Goal: Transaction & Acquisition: Purchase product/service

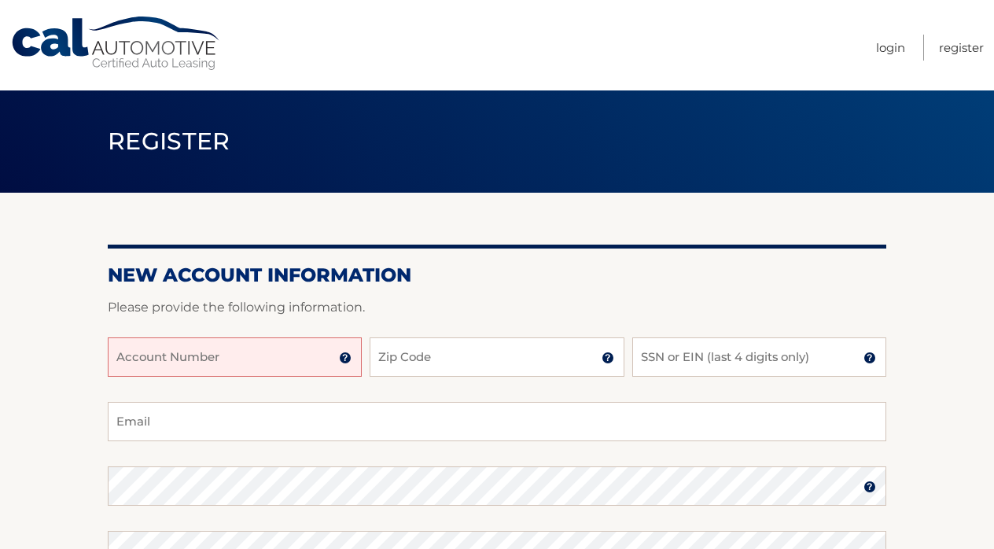
click at [193, 369] on input "Account Number" at bounding box center [235, 356] width 254 height 39
type input "44456017461"
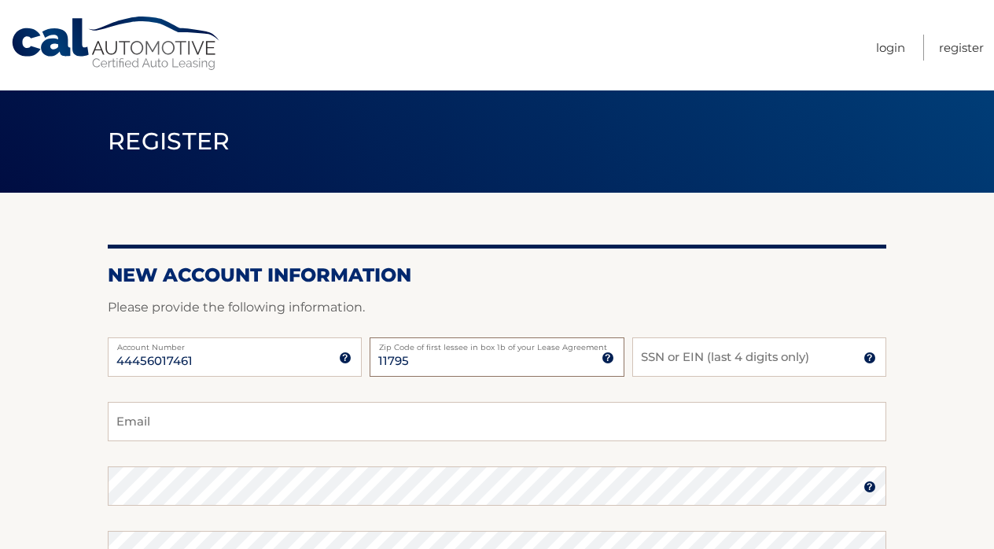
type input "11795"
click at [690, 363] on input "SSN or EIN (last 4 digits only)" at bounding box center [759, 356] width 254 height 39
type input "6014"
type input "veronica730@yahoo.com"
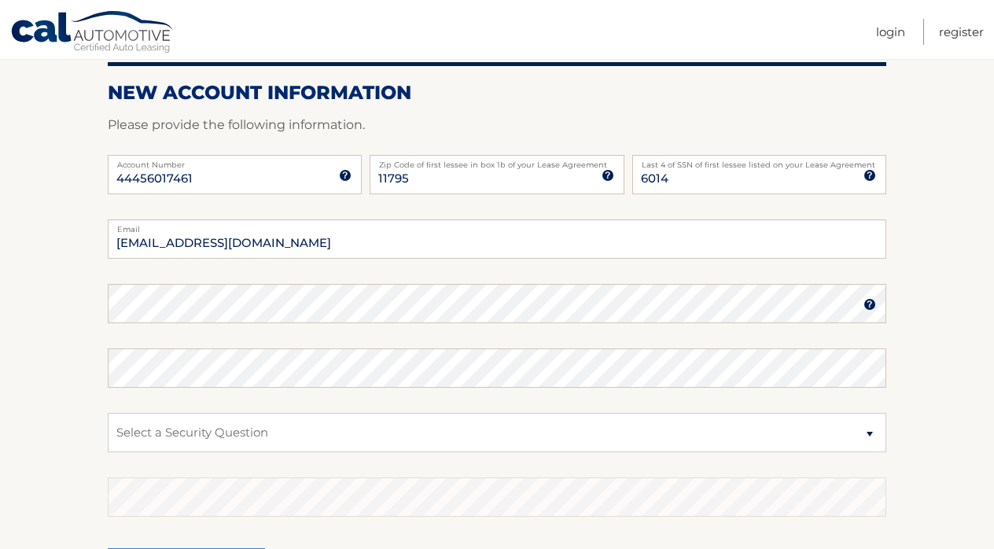
scroll to position [186, 0]
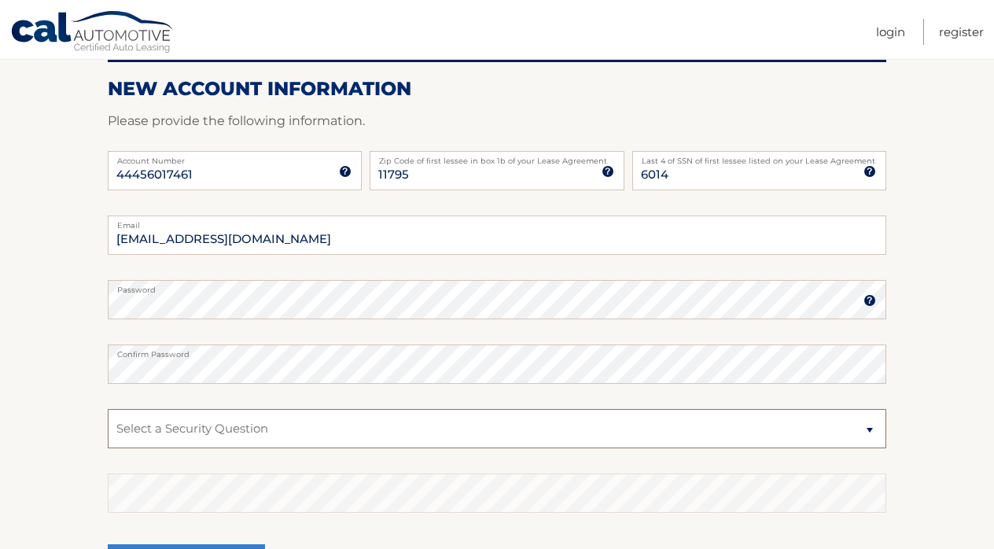
select select "5"
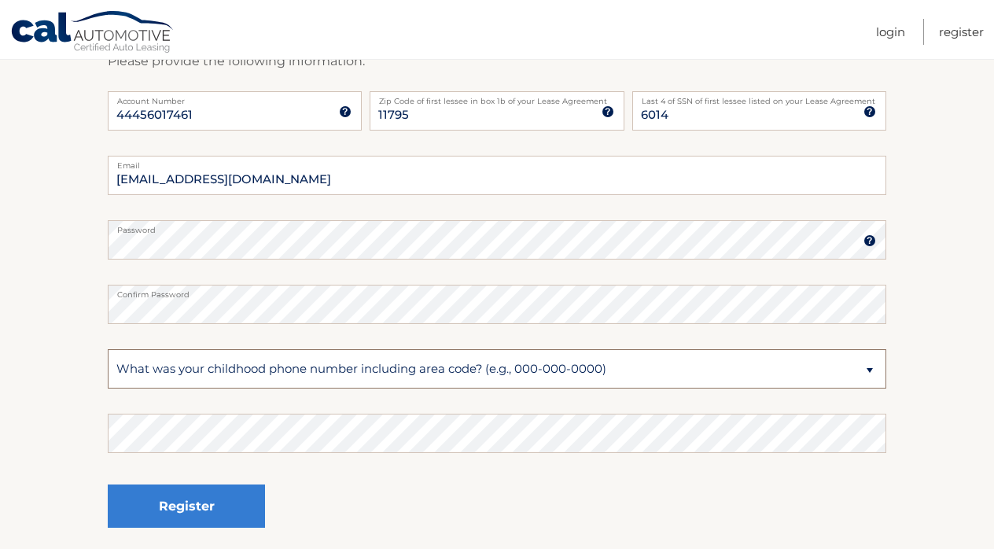
scroll to position [248, 0]
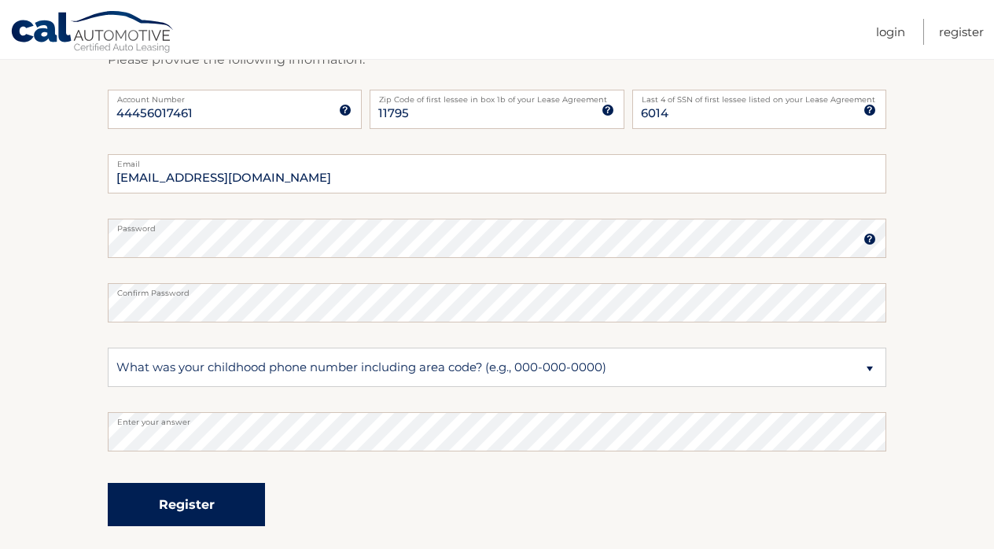
click at [181, 510] on button "Register" at bounding box center [186, 504] width 157 height 43
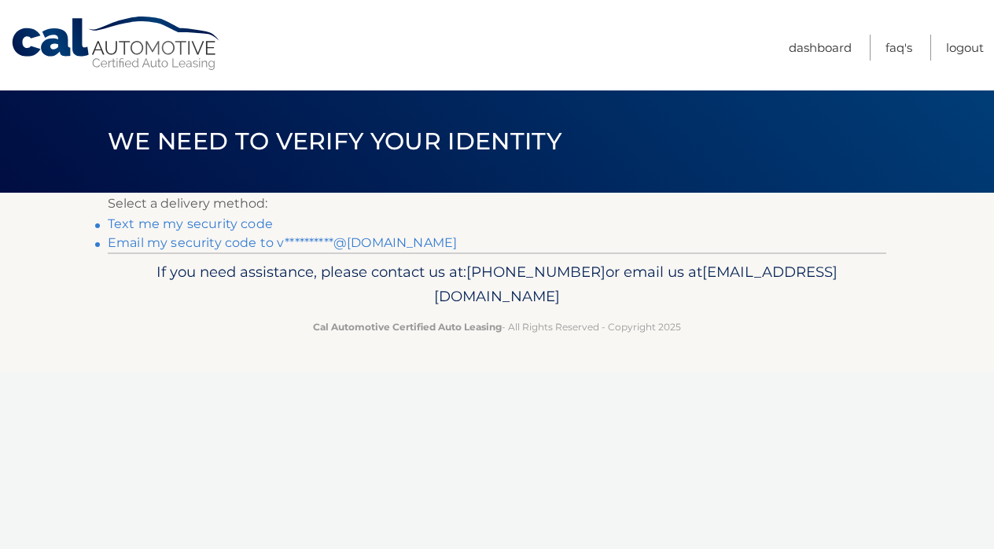
click at [251, 225] on link "Text me my security code" at bounding box center [190, 223] width 165 height 15
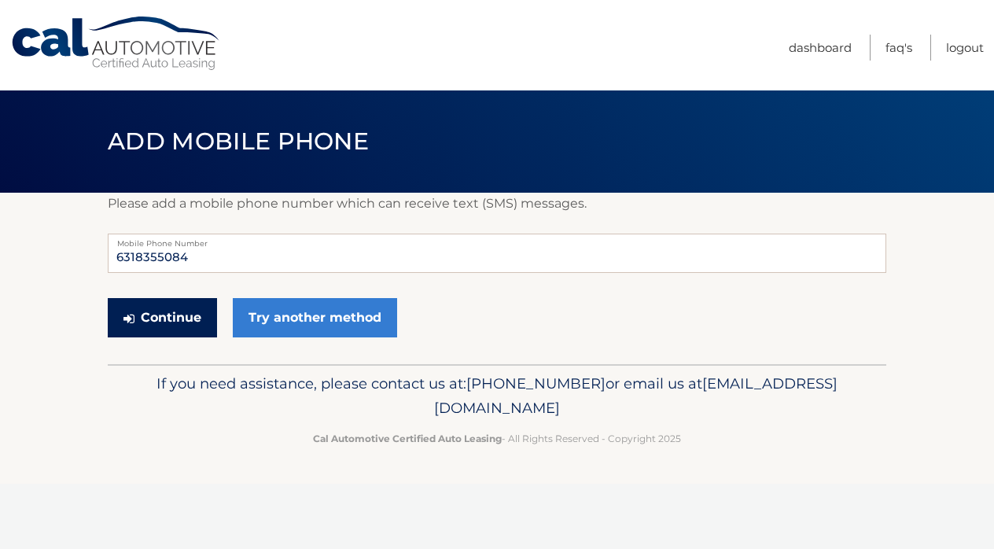
click at [191, 319] on button "Continue" at bounding box center [162, 317] width 109 height 39
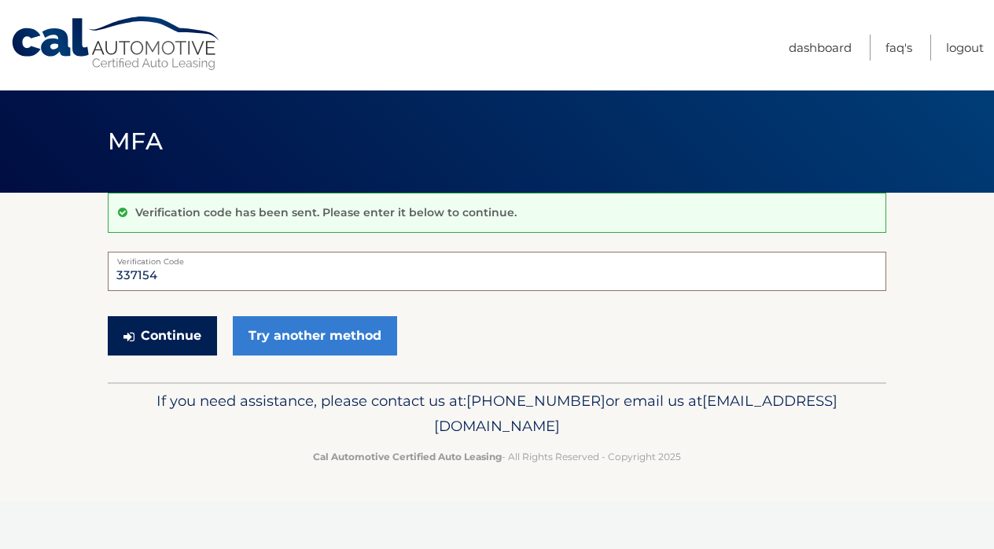
type input "337154"
click at [197, 333] on button "Continue" at bounding box center [162, 335] width 109 height 39
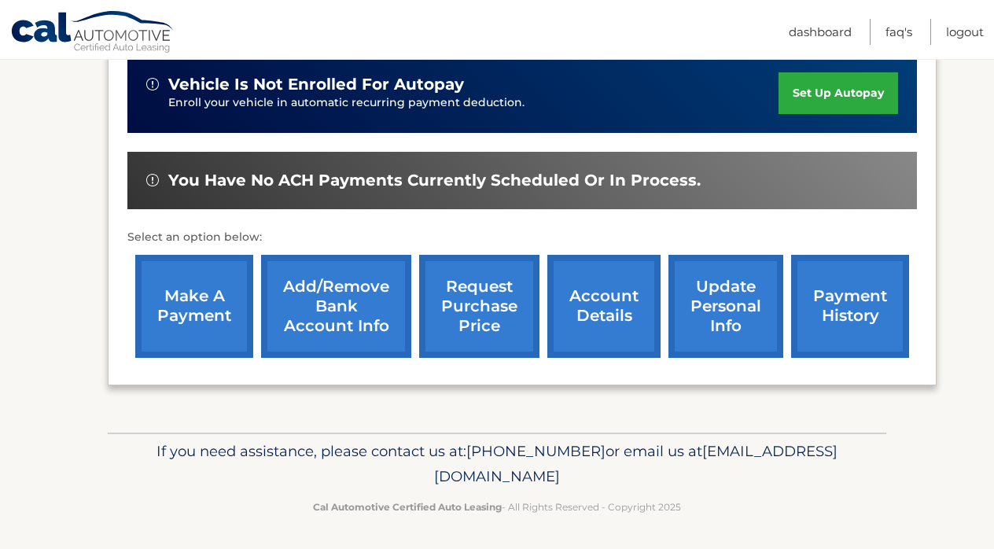
scroll to position [459, 0]
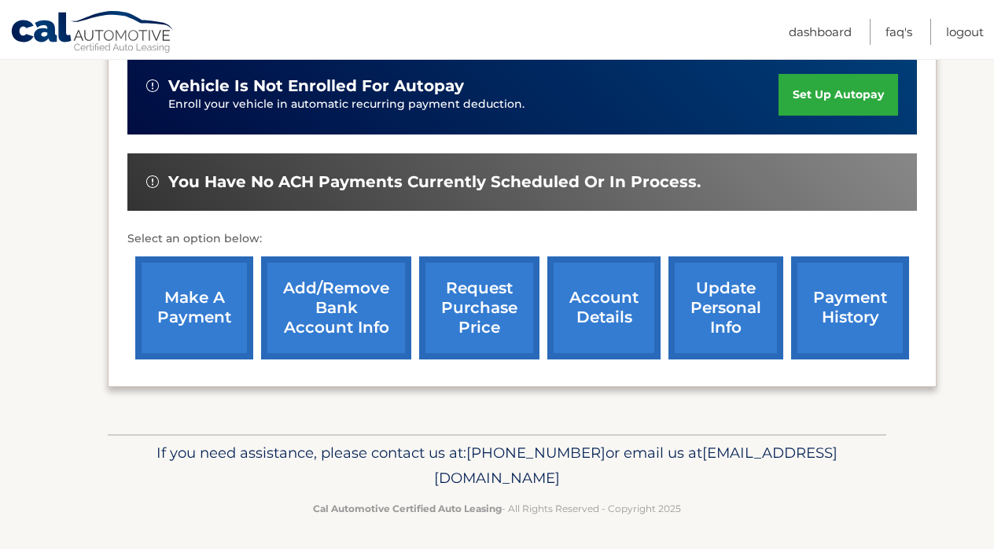
click at [219, 320] on link "make a payment" at bounding box center [194, 307] width 118 height 103
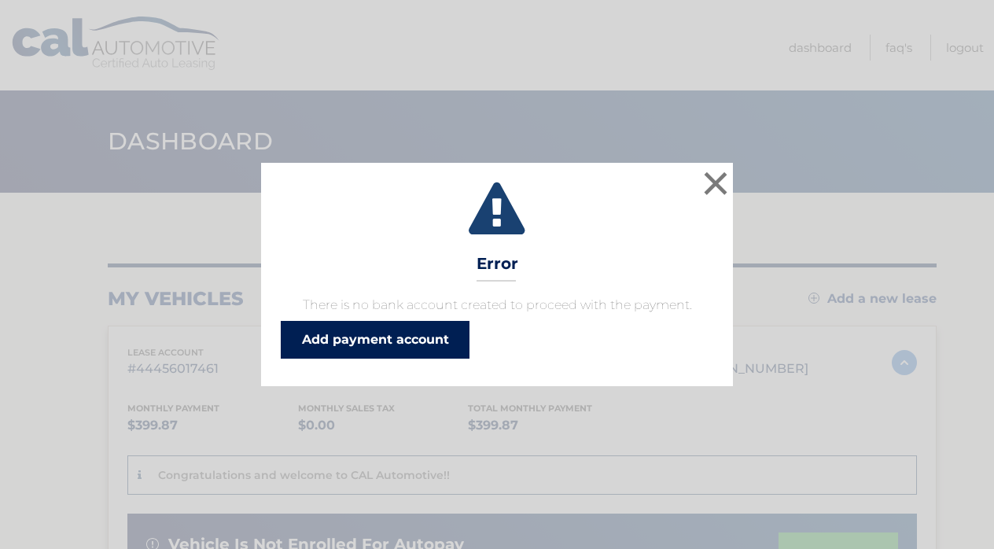
click at [367, 342] on link "Add payment account" at bounding box center [375, 340] width 189 height 38
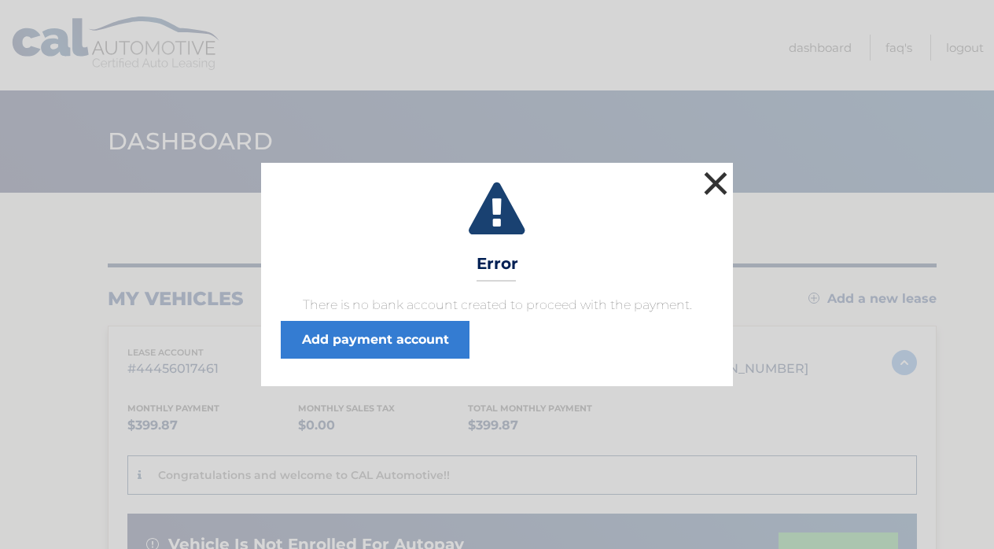
click at [713, 183] on button "×" at bounding box center [715, 183] width 31 height 31
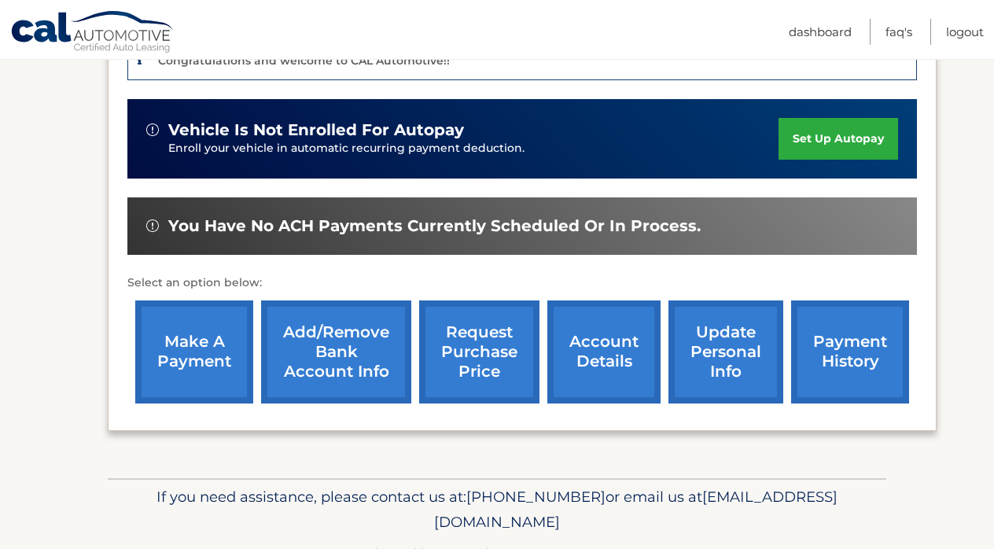
scroll to position [393, 0]
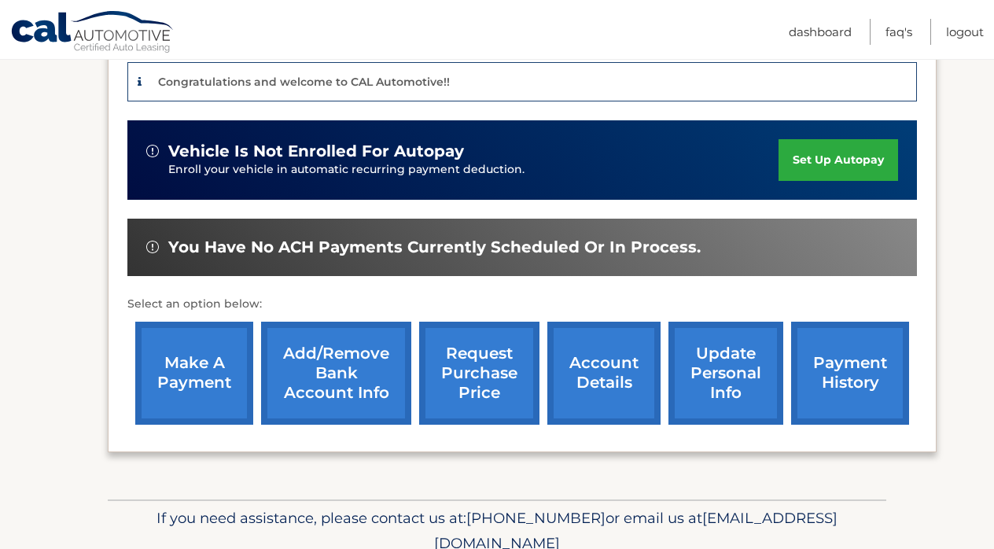
click at [88, 322] on section "You are registered for this site, but you haven't enrolled in online payments. …" at bounding box center [497, 149] width 994 height 700
click at [181, 369] on link "make a payment" at bounding box center [194, 373] width 118 height 103
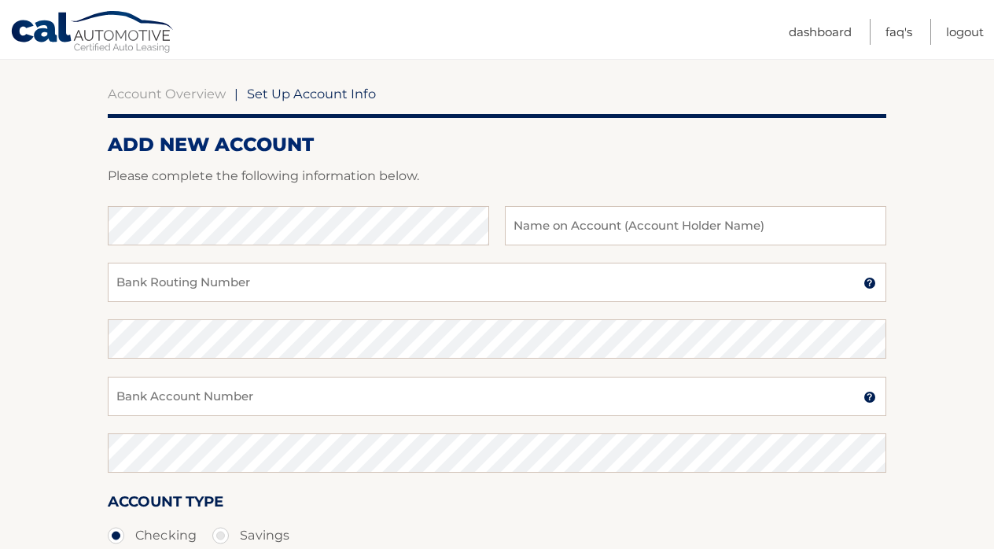
scroll to position [133, 0]
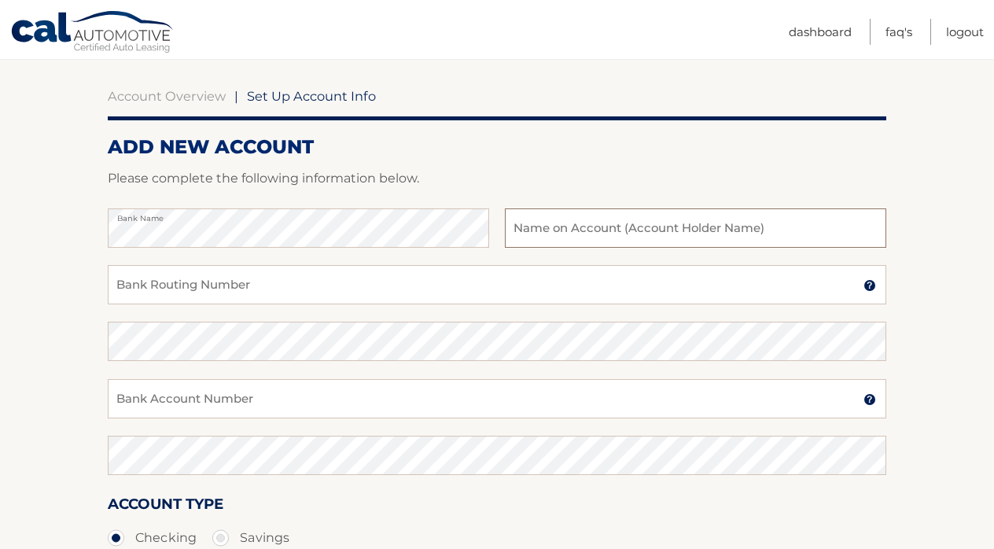
click at [528, 227] on input "text" at bounding box center [695, 227] width 381 height 39
type input "[PERSON_NAME]"
click at [549, 284] on input "Bank Routing Number" at bounding box center [497, 284] width 779 height 39
click at [67, 280] on section "Account Overview | Set Up Account Info ADD NEW ACCOUNT Please complete the foll…" at bounding box center [497, 360] width 994 height 600
click at [517, 298] on input "Bank Routing Number" at bounding box center [497, 284] width 779 height 39
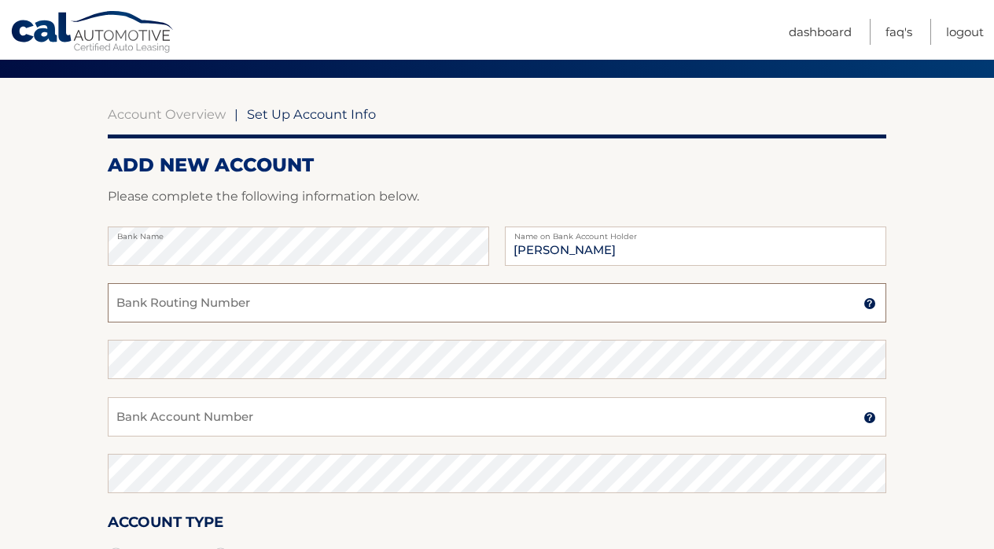
scroll to position [109, 0]
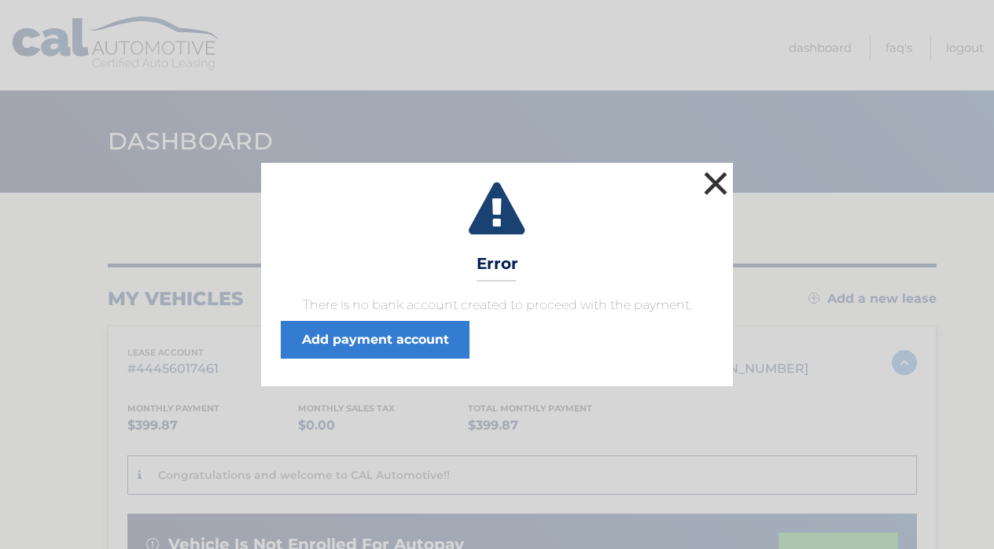
click at [715, 176] on button "×" at bounding box center [715, 183] width 31 height 31
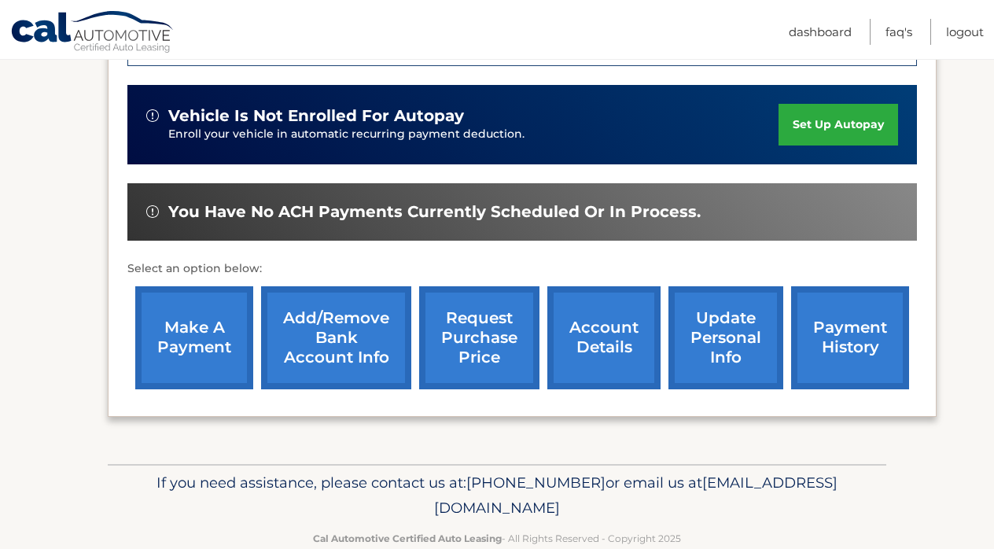
scroll to position [427, 0]
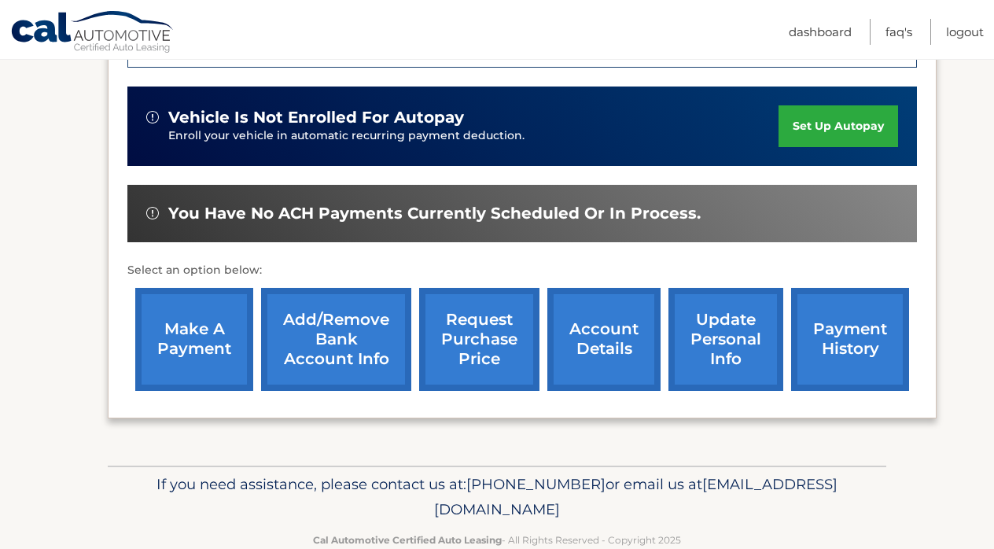
click at [185, 333] on link "make a payment" at bounding box center [194, 339] width 118 height 103
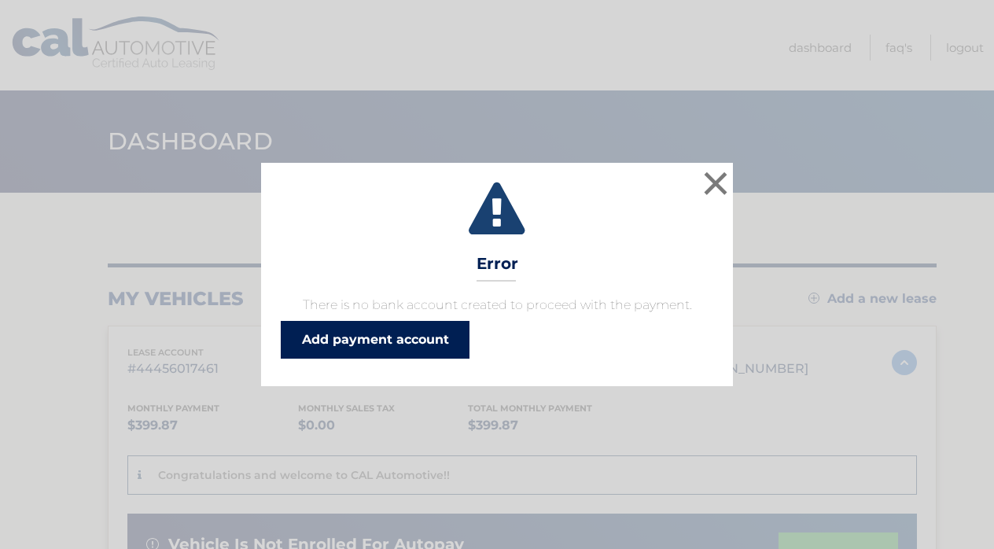
click at [313, 343] on link "Add payment account" at bounding box center [375, 340] width 189 height 38
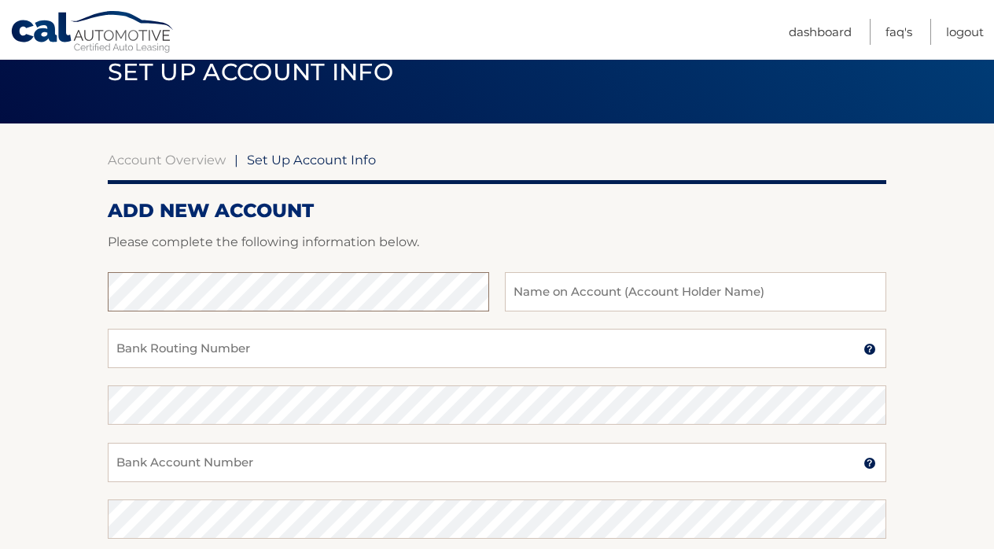
scroll to position [72, 0]
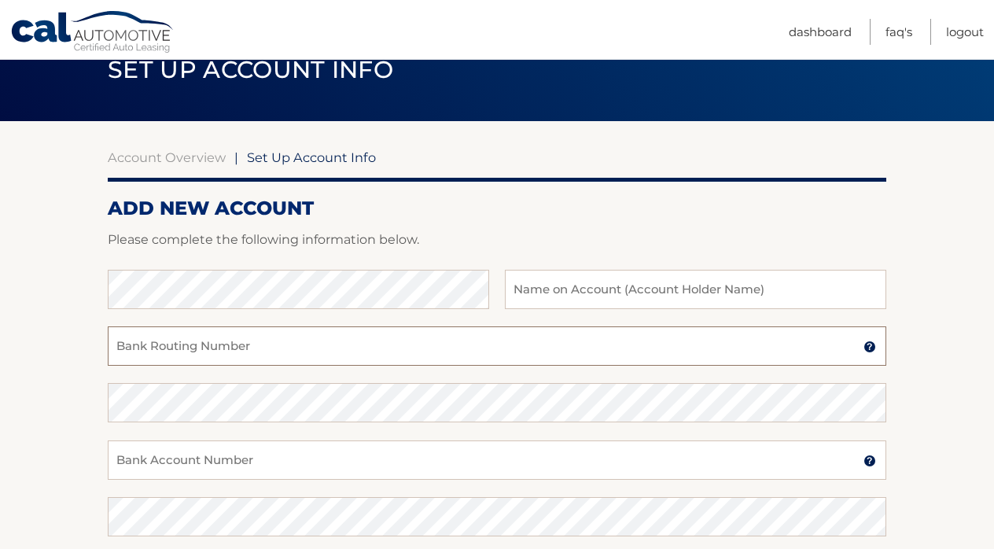
click at [297, 352] on input "Bank Routing Number" at bounding box center [497, 345] width 779 height 39
type input "021000021"
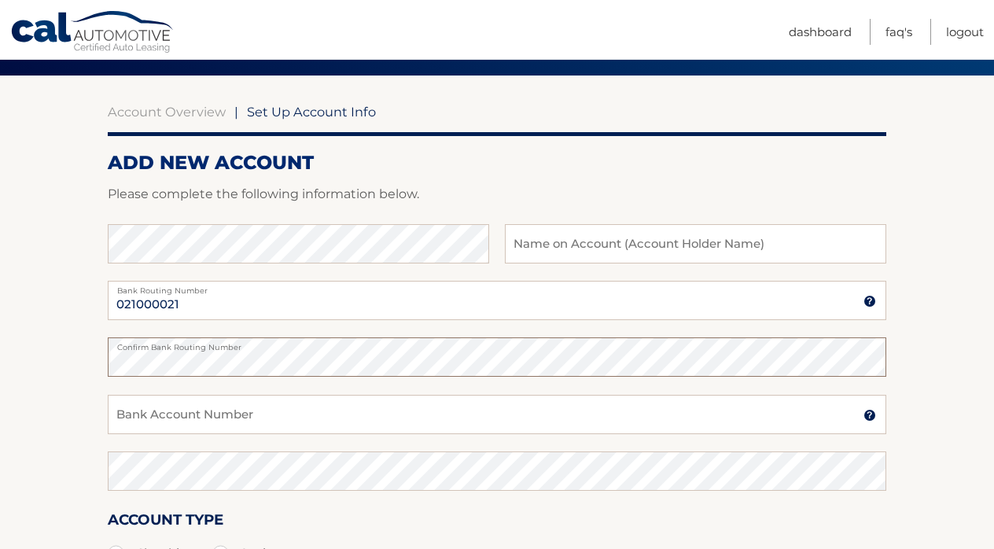
scroll to position [119, 0]
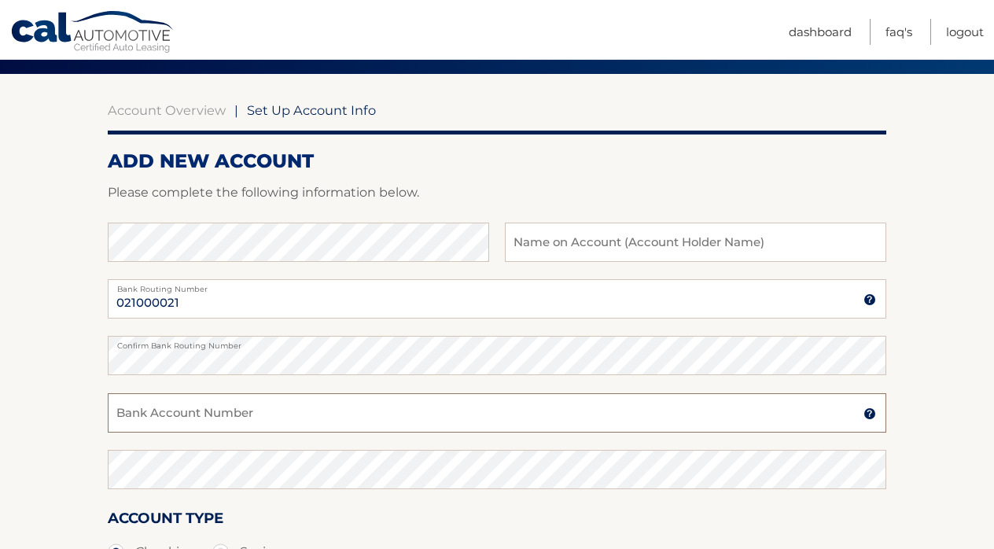
click at [196, 412] on input "Bank Account Number" at bounding box center [497, 412] width 779 height 39
type input "929292222"
click at [547, 244] on input "text" at bounding box center [695, 242] width 381 height 39
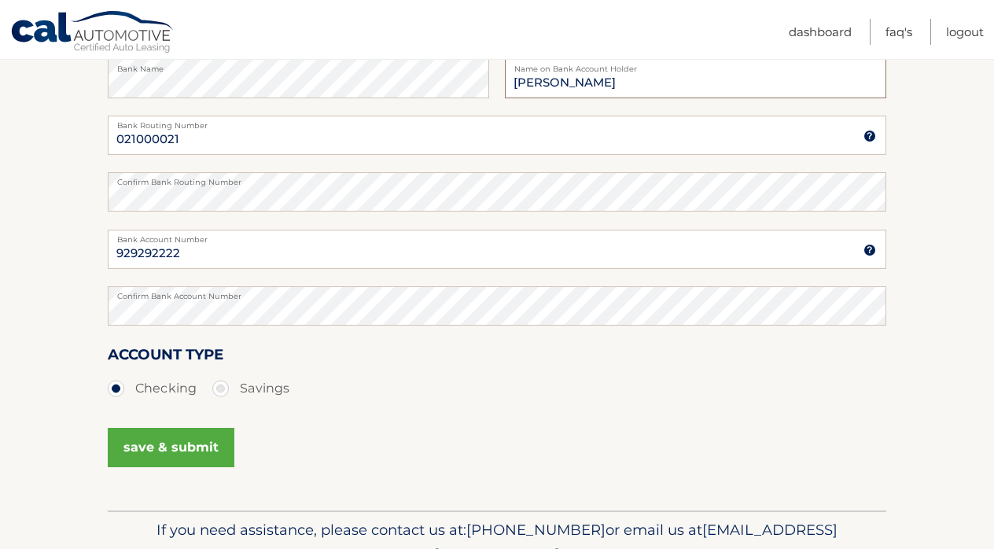
scroll to position [281, 0]
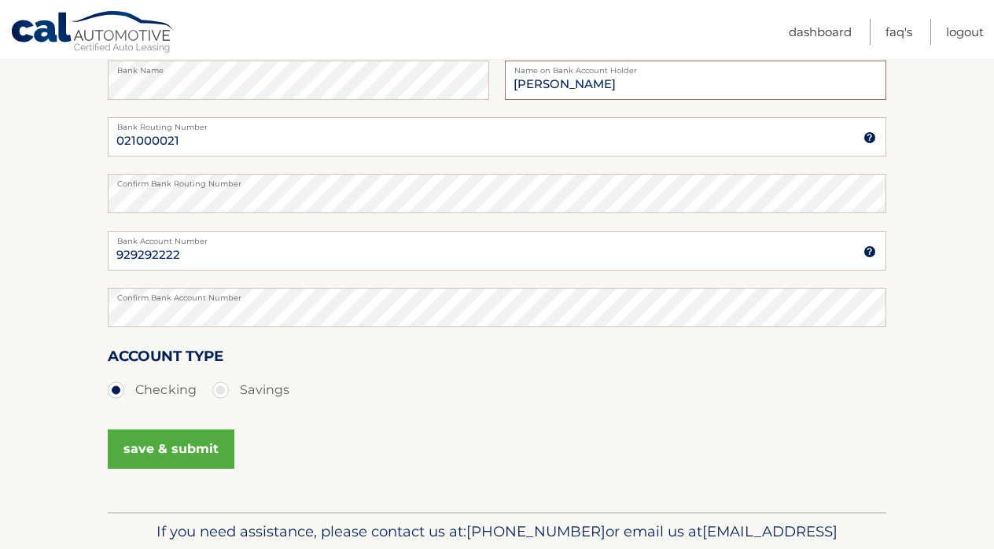
type input "[PERSON_NAME]"
click at [175, 443] on button "save & submit" at bounding box center [171, 448] width 127 height 39
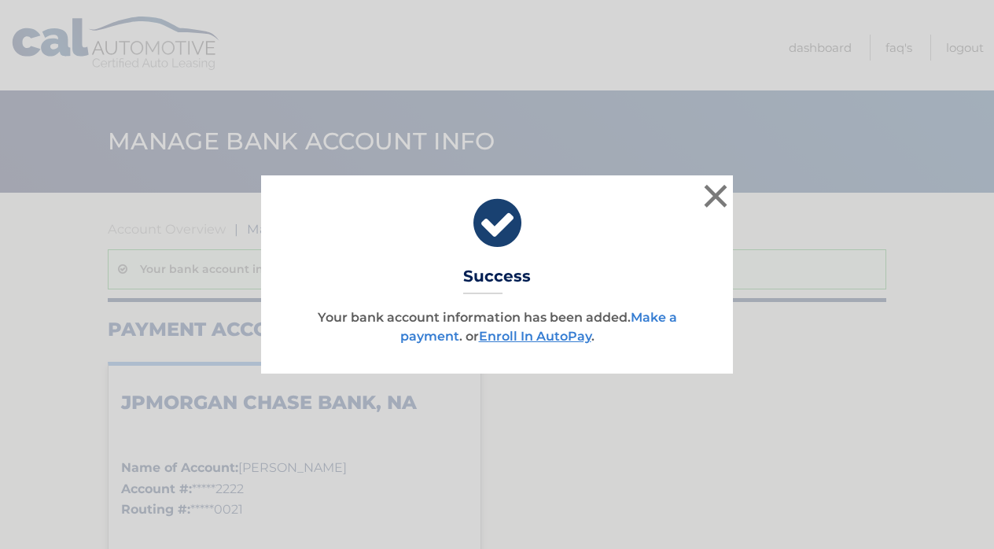
click at [431, 333] on link "Make a payment" at bounding box center [538, 327] width 277 height 34
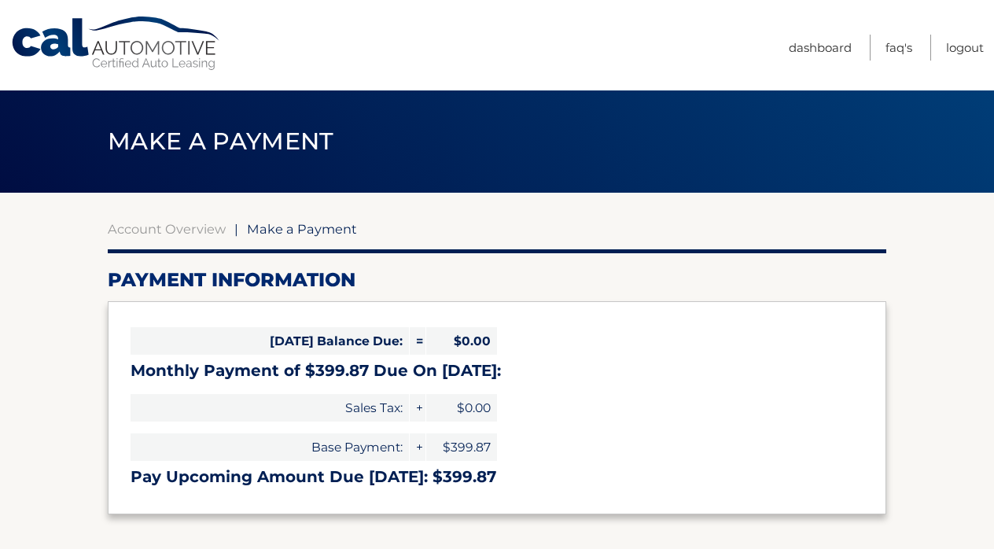
select select "ODRmZjQzNjUtMTYxYi00MmI1LWEyZmEtYWQ0YzhiZjE3ZDBi"
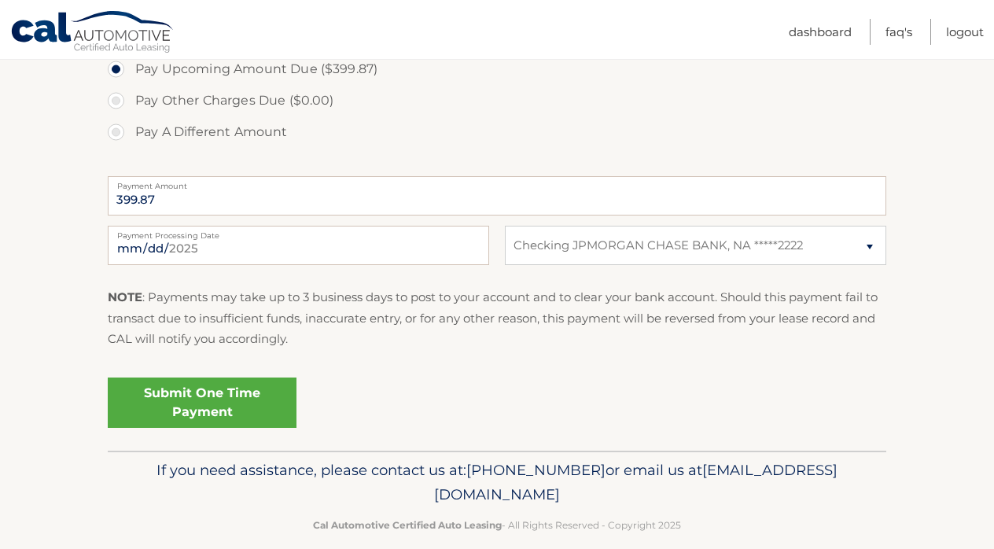
scroll to position [555, 0]
click at [214, 405] on link "Submit One Time Payment" at bounding box center [202, 401] width 189 height 50
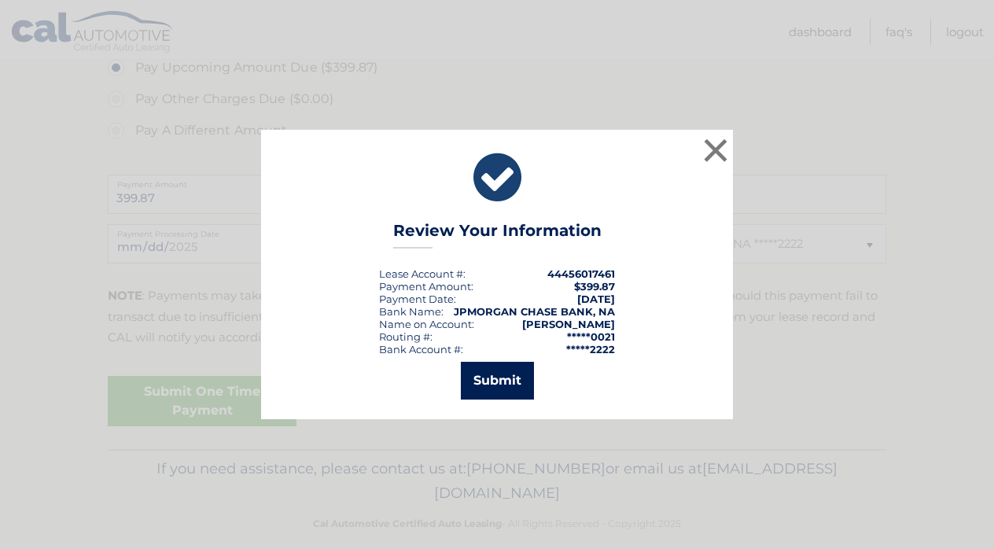
click at [490, 389] on button "Submit" at bounding box center [497, 381] width 73 height 38
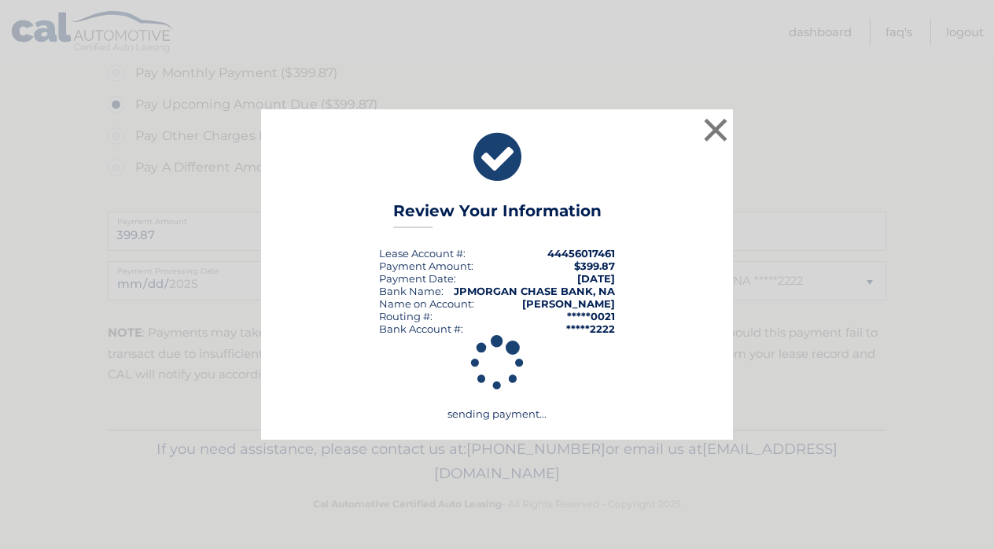
scroll to position [514, 0]
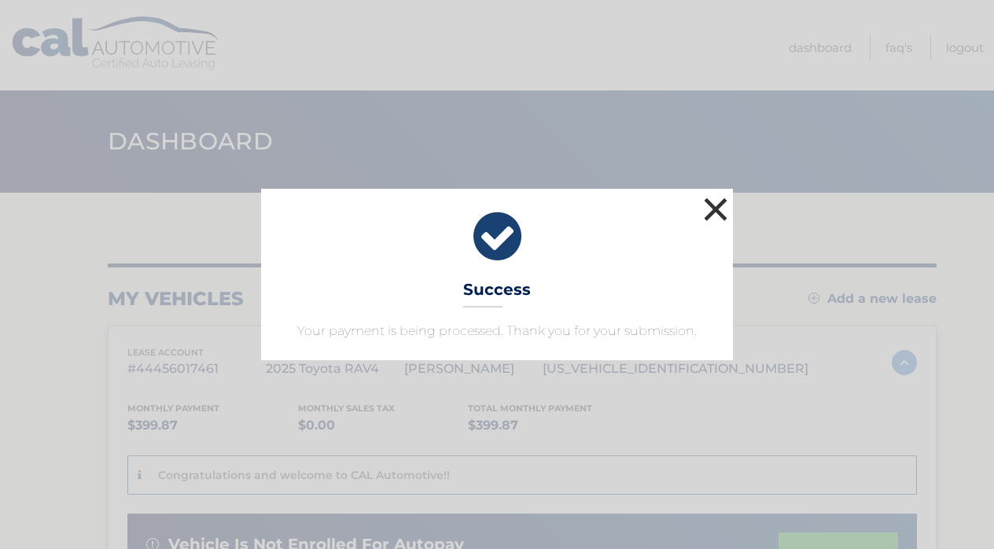
click at [713, 206] on button "×" at bounding box center [715, 208] width 31 height 31
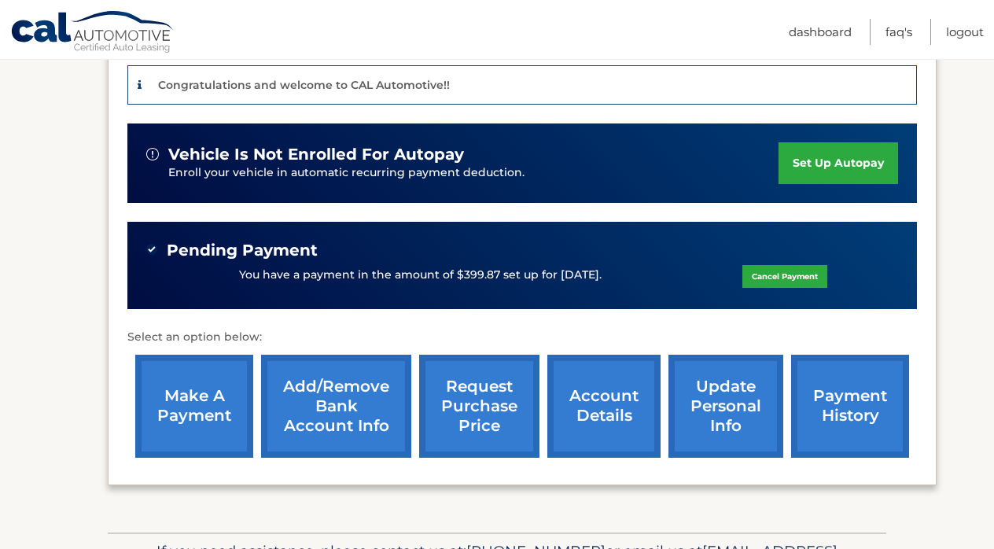
scroll to position [389, 0]
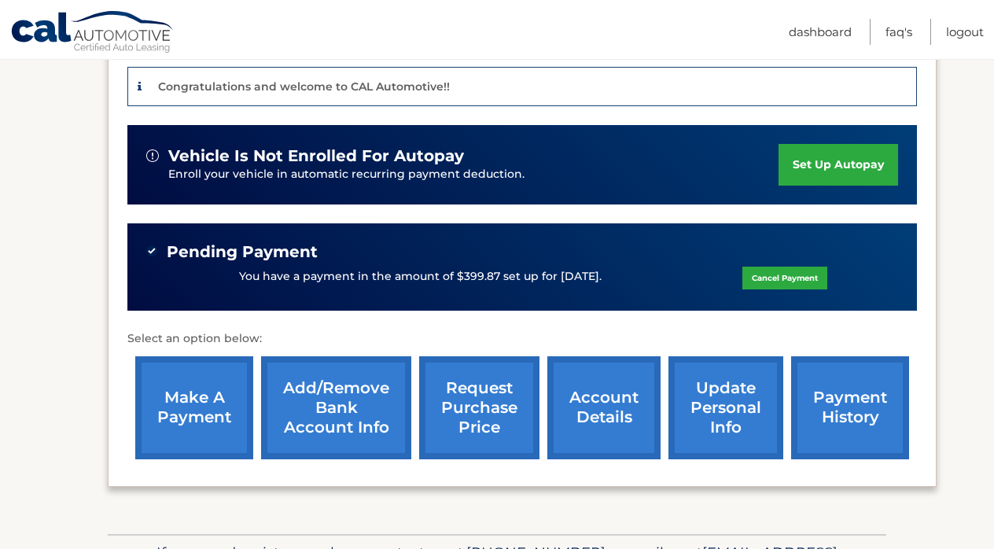
click at [592, 392] on link "account details" at bounding box center [603, 407] width 113 height 103
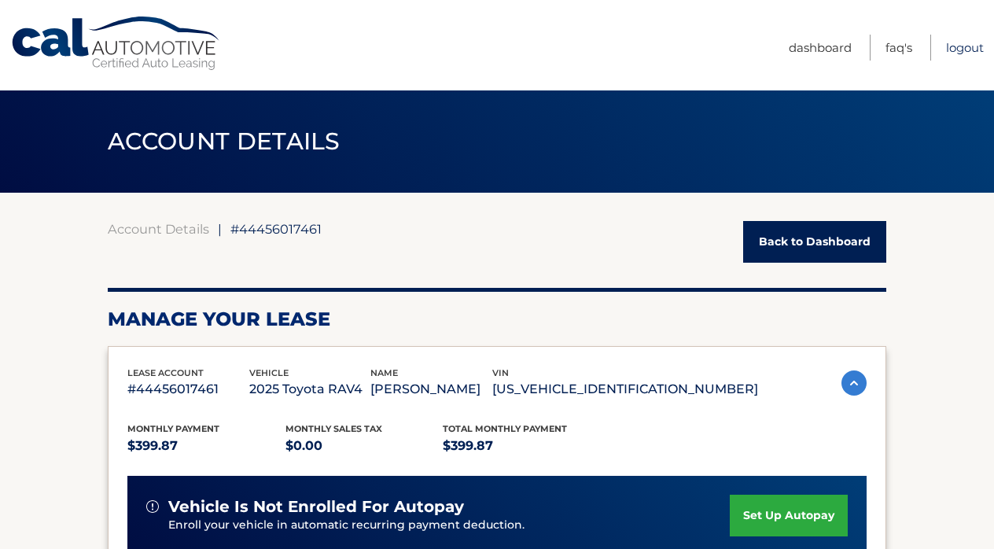
click at [965, 45] on link "Logout" at bounding box center [965, 48] width 38 height 26
